Goal: Task Accomplishment & Management: Manage account settings

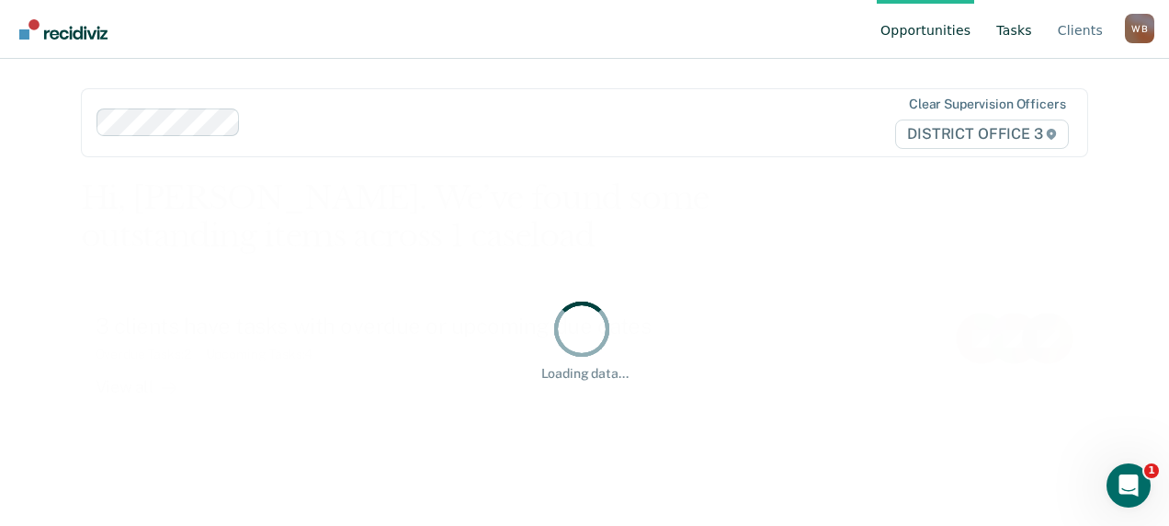
click at [1021, 39] on link "Tasks" at bounding box center [1014, 29] width 43 height 59
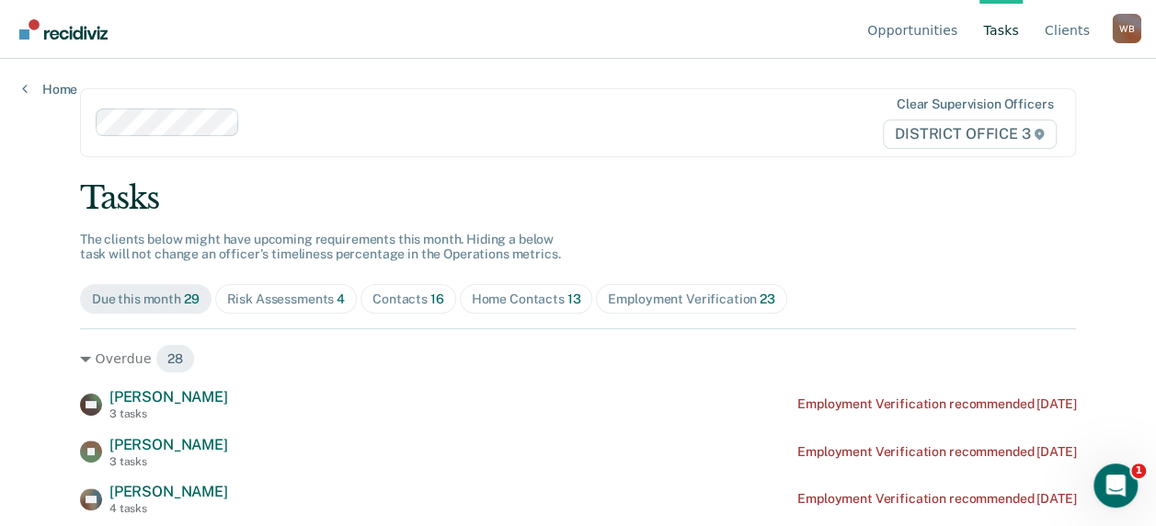
click at [404, 296] on div "Contacts 16" at bounding box center [408, 299] width 72 height 16
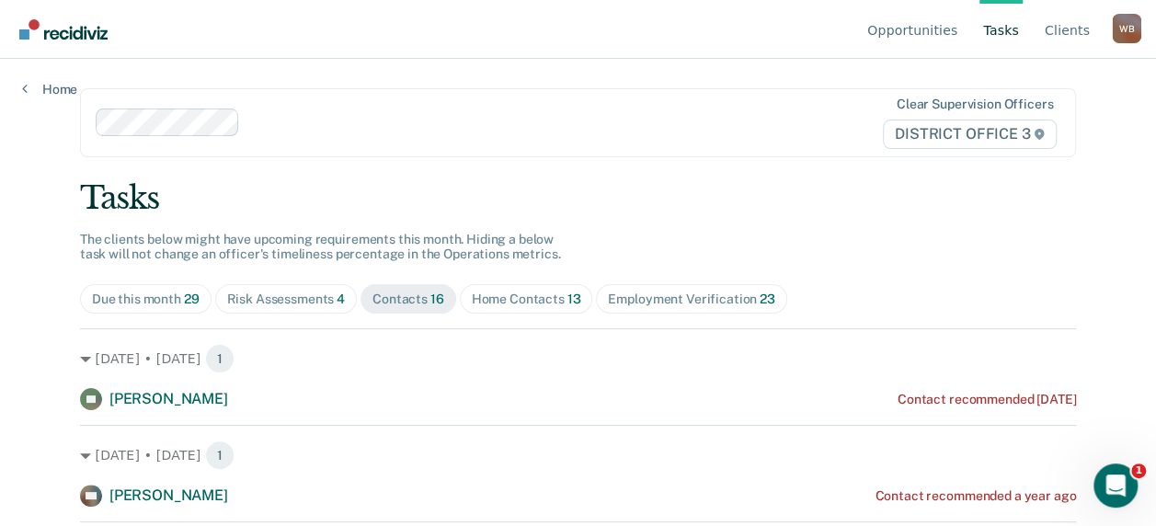
click at [278, 294] on div "Risk Assessments 4" at bounding box center [286, 299] width 119 height 16
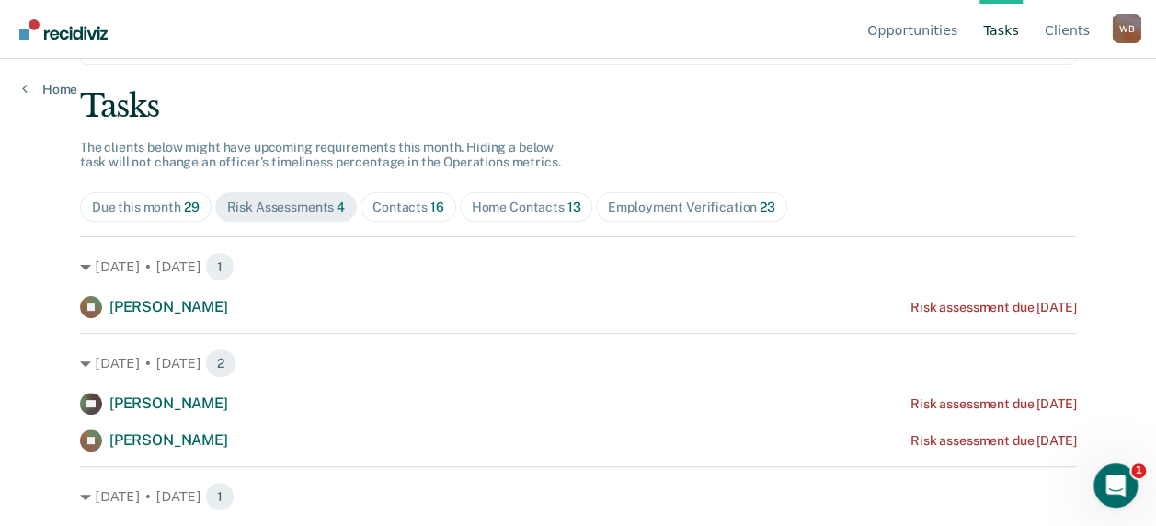
scroll to position [113, 0]
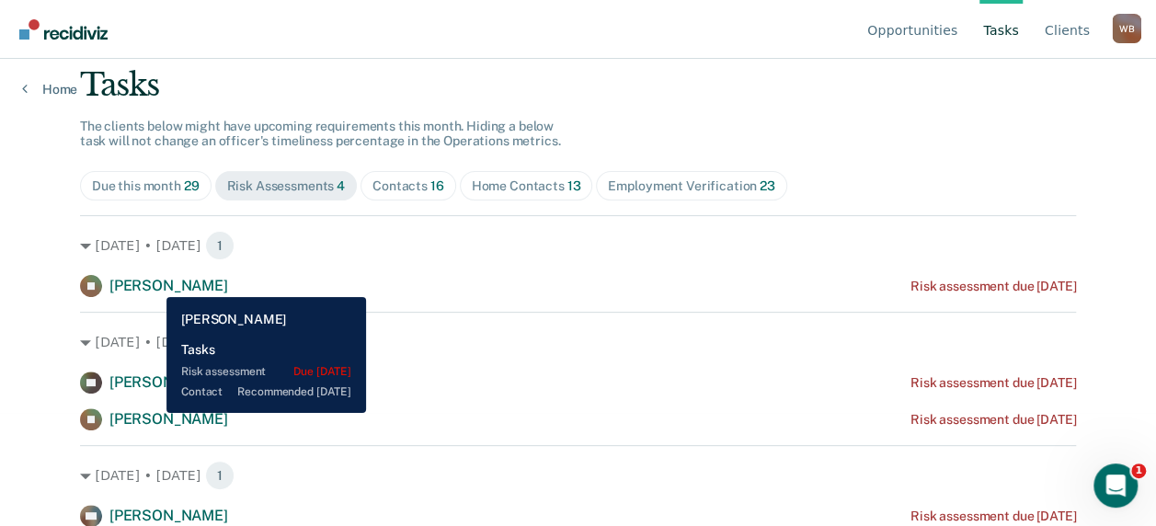
click at [153, 283] on span "[PERSON_NAME]" at bounding box center [168, 285] width 119 height 17
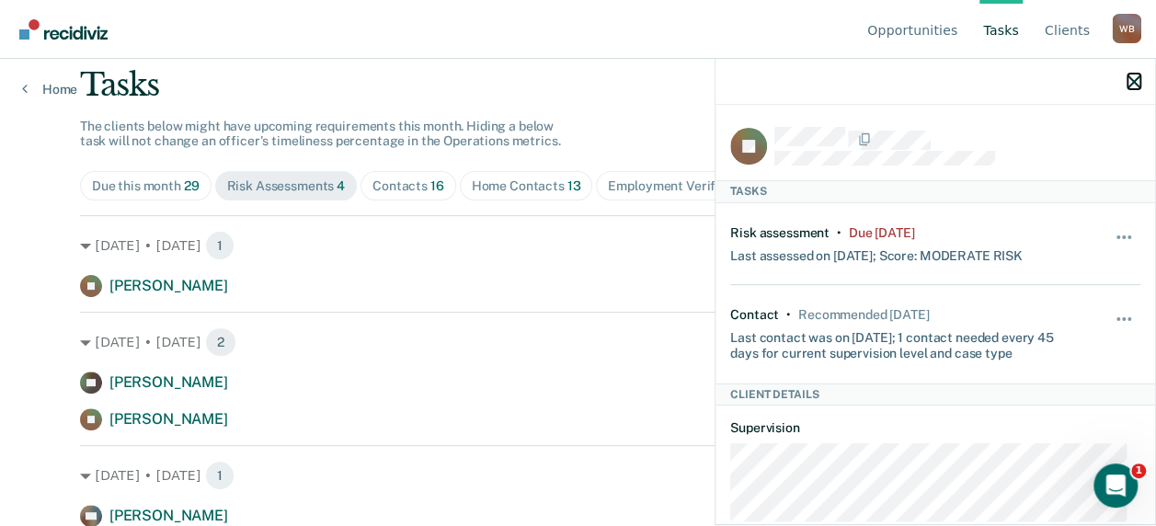
click at [1137, 81] on icon "button" at bounding box center [1133, 81] width 13 height 13
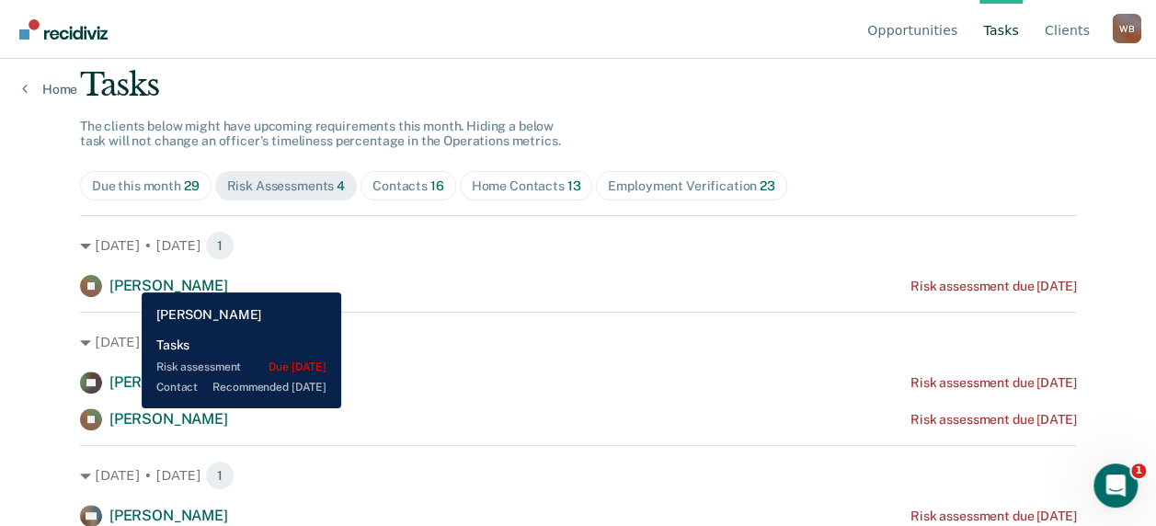
click at [128, 279] on span "[PERSON_NAME]" at bounding box center [168, 285] width 119 height 17
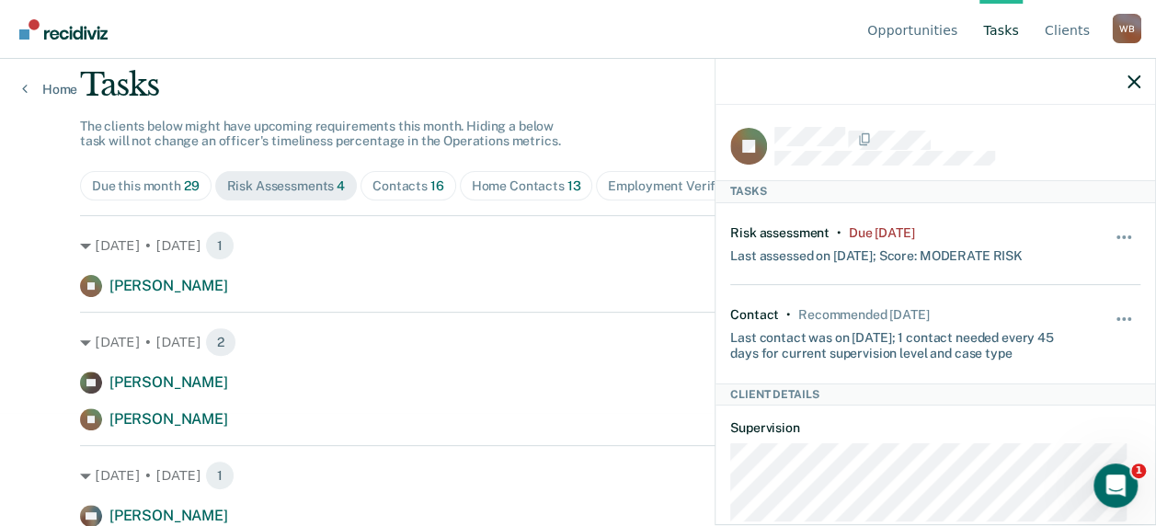
click at [544, 263] on div "[DATE] • [DATE] 1 [PERSON_NAME] Risk assessment due [DATE]" at bounding box center [578, 256] width 996 height 82
click at [1135, 75] on icon "button" at bounding box center [1133, 81] width 13 height 13
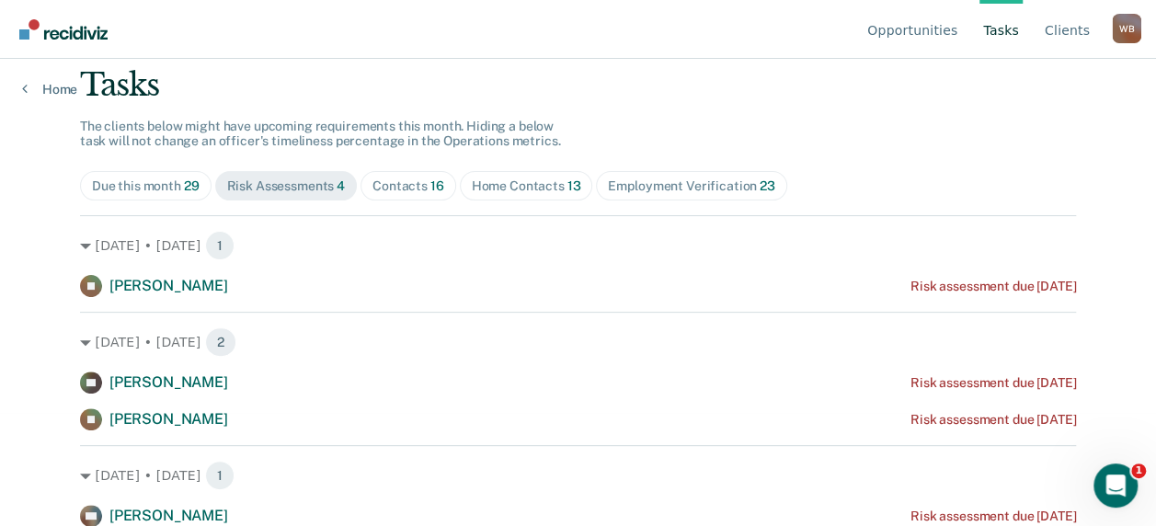
click at [406, 182] on div "Contacts 16" at bounding box center [408, 186] width 72 height 16
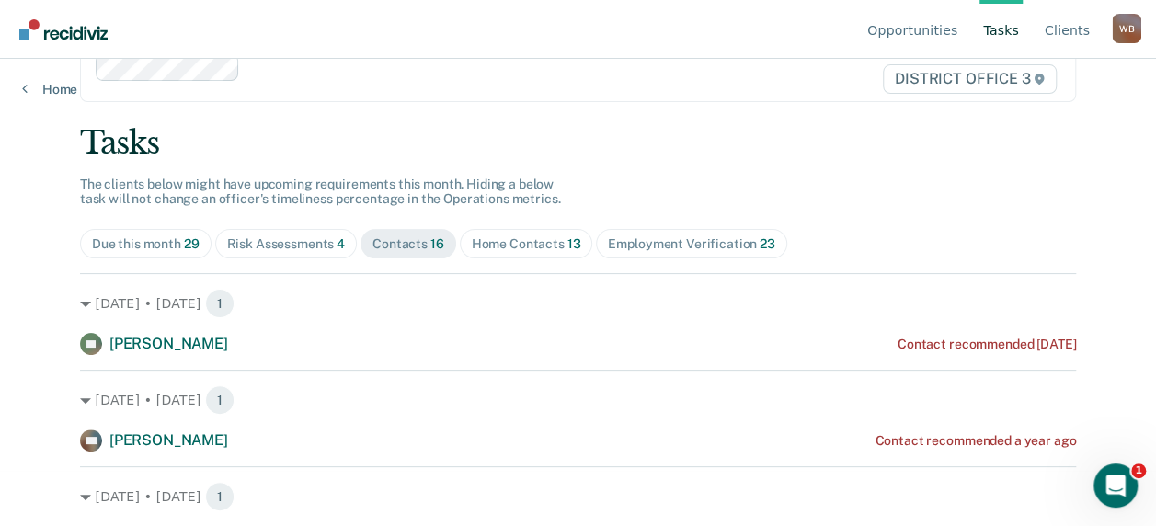
scroll to position [92, 0]
